Goal: Check status: Check status

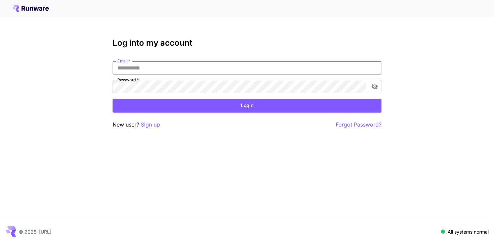
click at [175, 69] on input "Email   *" at bounding box center [247, 67] width 269 height 13
type input "**********"
click at [188, 106] on button "Login" at bounding box center [247, 106] width 269 height 14
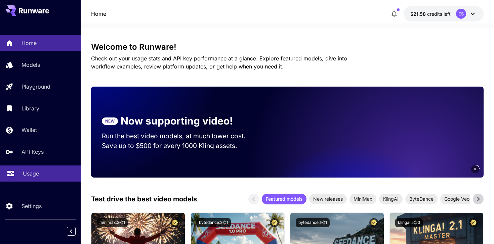
click at [33, 167] on link "Usage" at bounding box center [40, 174] width 81 height 16
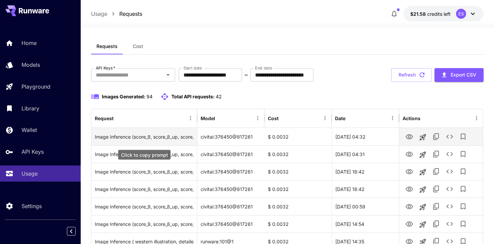
scroll to position [5, 0]
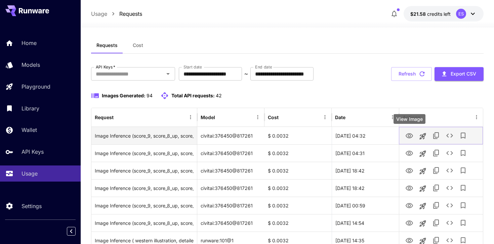
click at [409, 136] on icon "View Image" at bounding box center [409, 136] width 8 height 8
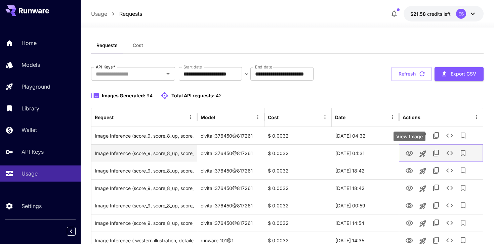
click at [412, 152] on icon "View Image" at bounding box center [409, 154] width 8 height 8
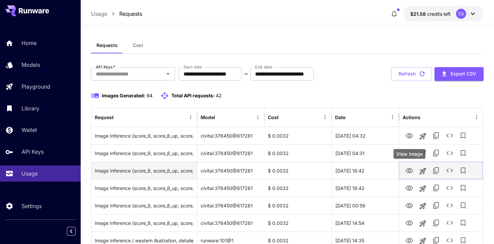
click at [406, 170] on icon "View Image" at bounding box center [409, 170] width 7 height 5
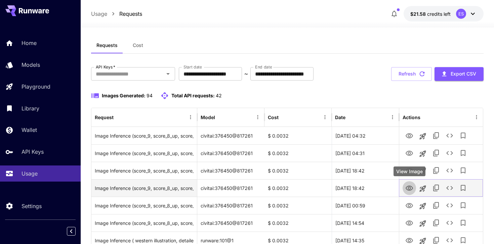
click at [409, 192] on icon "View Image" at bounding box center [409, 189] width 8 height 8
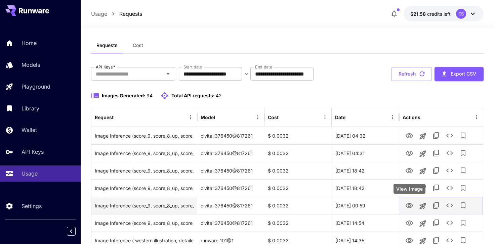
click at [412, 205] on icon "View Image" at bounding box center [409, 206] width 8 height 8
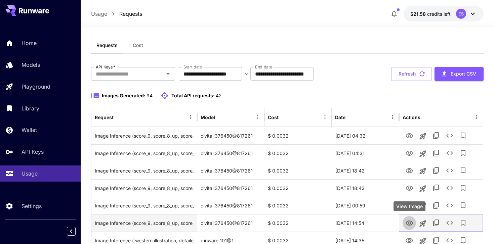
click at [407, 222] on icon "View Image" at bounding box center [409, 223] width 7 height 5
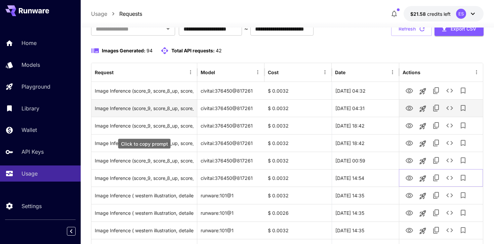
scroll to position [51, 0]
